Goal: Information Seeking & Learning: Understand process/instructions

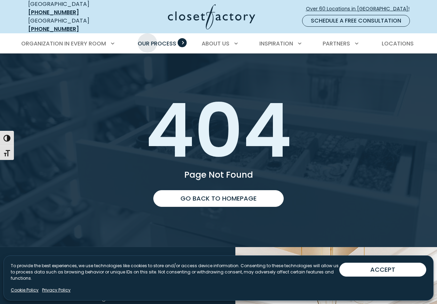
click at [147, 40] on span "Our Process" at bounding box center [157, 44] width 39 height 8
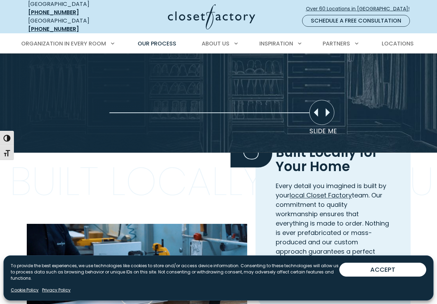
scroll to position [609, 0]
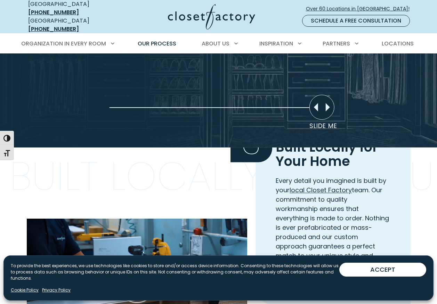
click at [296, 278] on span "Our Custom Build Process" at bounding box center [316, 282] width 81 height 9
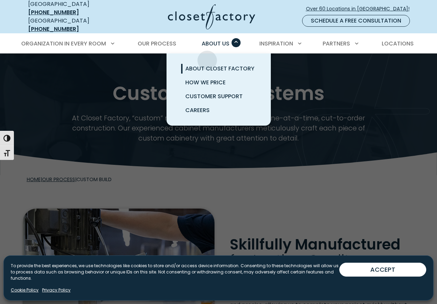
click at [207, 65] on span "About Closet Factory" at bounding box center [219, 69] width 69 height 8
